Goal: Obtain resource: Download file/media

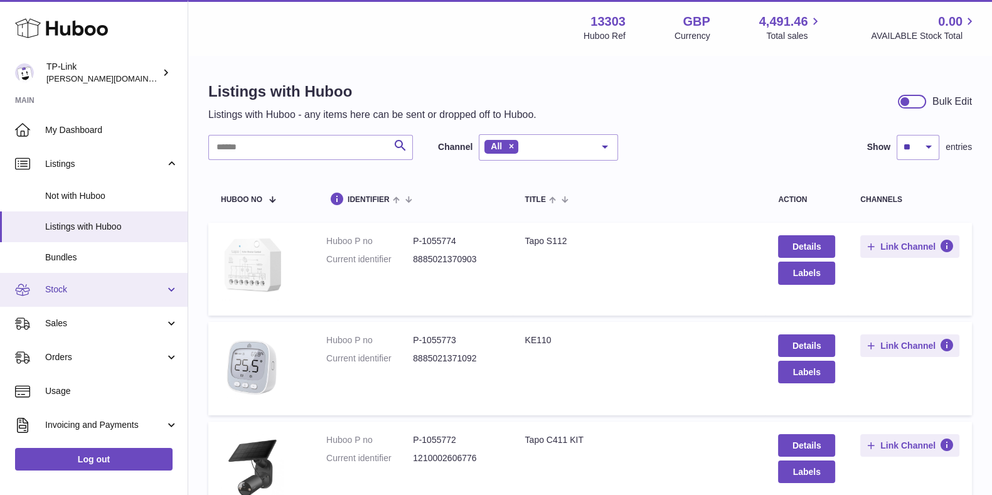
click at [101, 295] on link "Stock" at bounding box center [94, 290] width 188 height 34
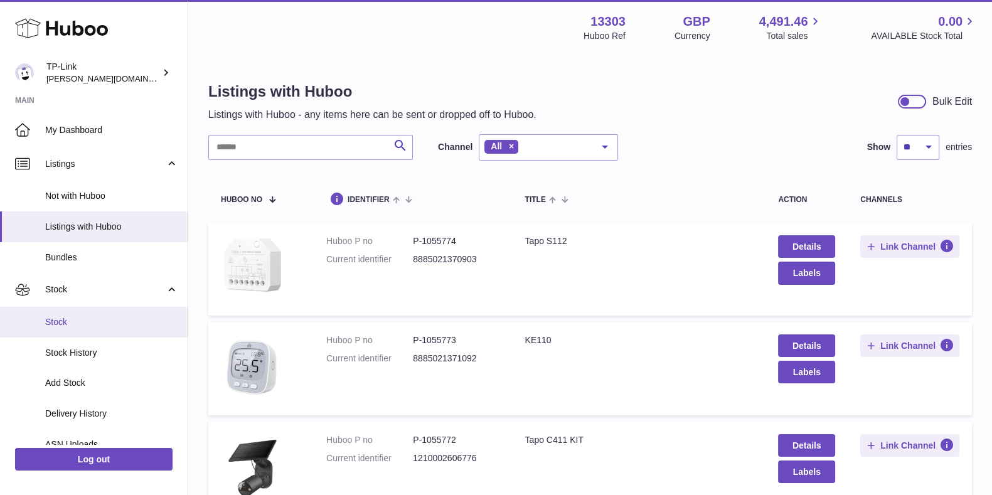
click at [101, 315] on link "Stock" at bounding box center [94, 322] width 188 height 31
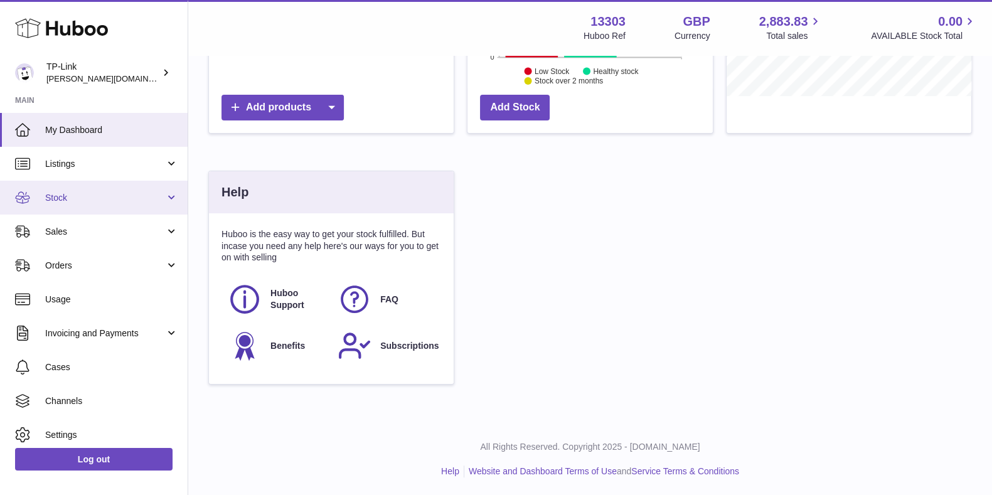
scroll to position [41, 0]
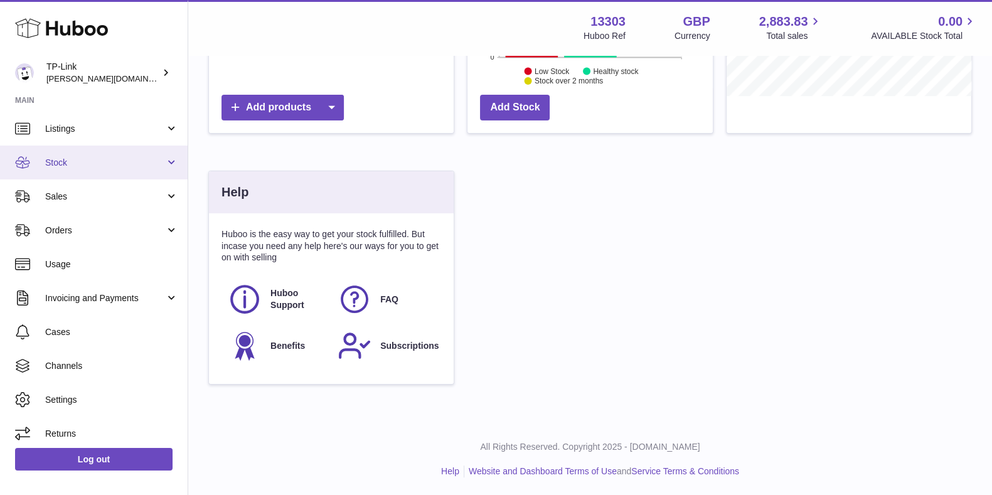
click at [110, 192] on ul "My Dashboard Listings Not with Huboo Listings with Huboo Bundles Stock Stock St…" at bounding box center [94, 264] width 188 height 373
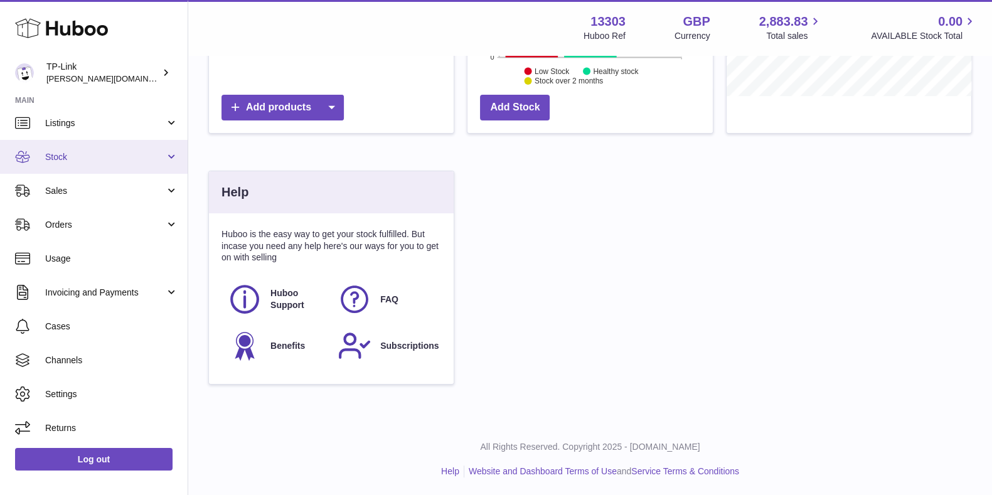
click at [97, 155] on span "Stock" at bounding box center [105, 157] width 120 height 12
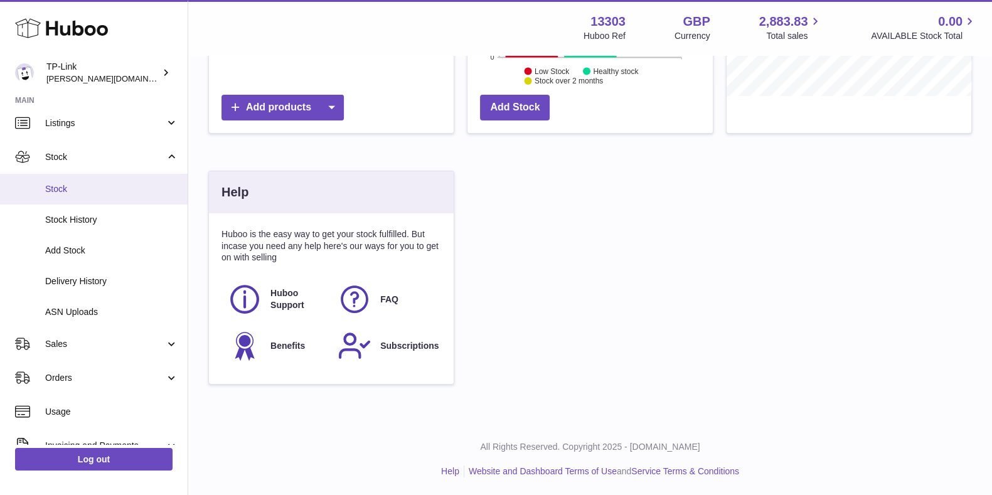
click at [103, 196] on link "Stock" at bounding box center [94, 189] width 188 height 31
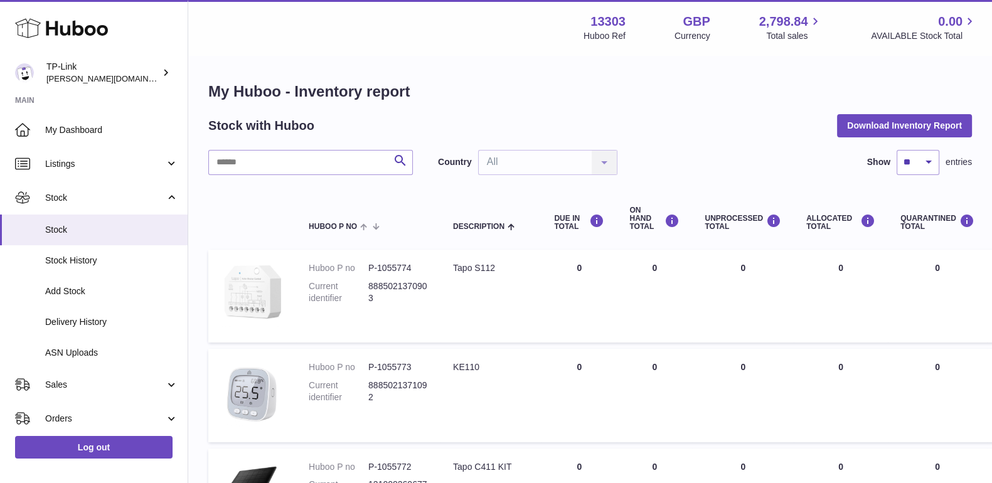
click at [865, 132] on button "Download Inventory Report" at bounding box center [904, 125] width 135 height 23
